Goal: Find specific page/section: Find specific page/section

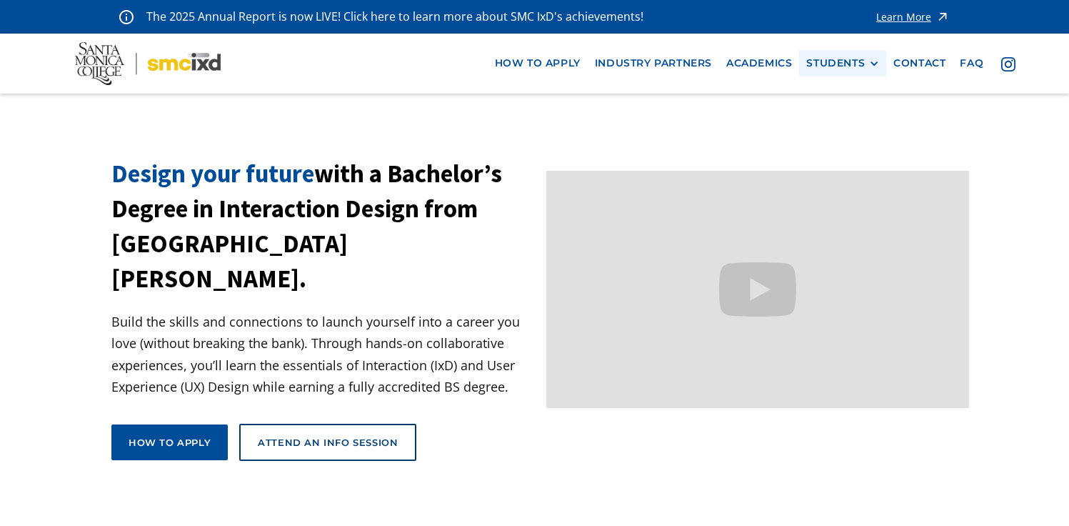
click at [856, 51] on div "STUDENTS PROspective Students GRAD SHOW 2025 Current Students Alumni" at bounding box center [842, 63] width 87 height 26
click at [856, 71] on div "STUDENTS PROspective Students GRAD SHOW 2025 Current Students Alumni" at bounding box center [842, 63] width 87 height 26
click at [862, 66] on div "STUDENTS" at bounding box center [836, 63] width 59 height 12
click at [852, 114] on link "Current Students" at bounding box center [871, 116] width 129 height 26
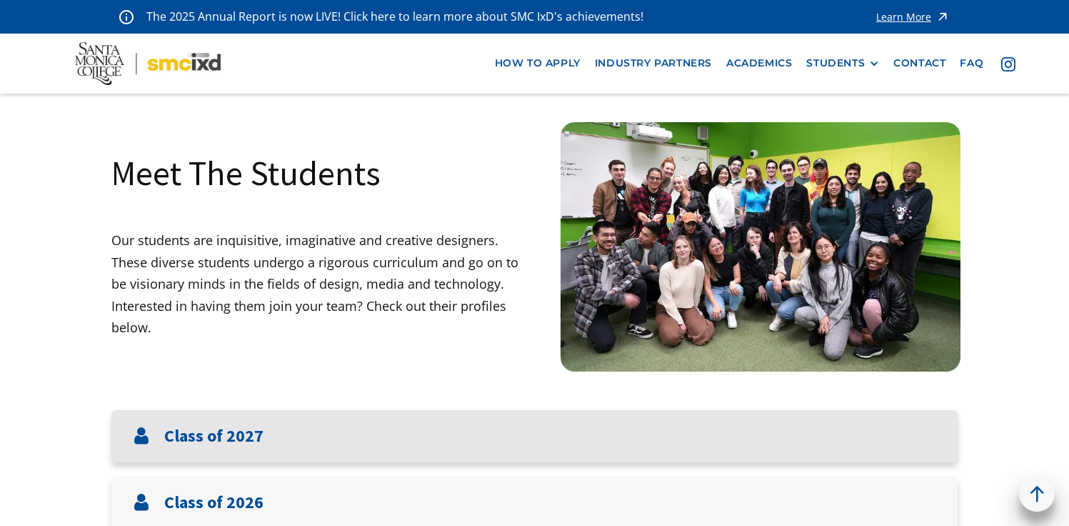
click at [592, 425] on div "Class of 2027" at bounding box center [534, 436] width 847 height 52
